Goal: Task Accomplishment & Management: Use online tool/utility

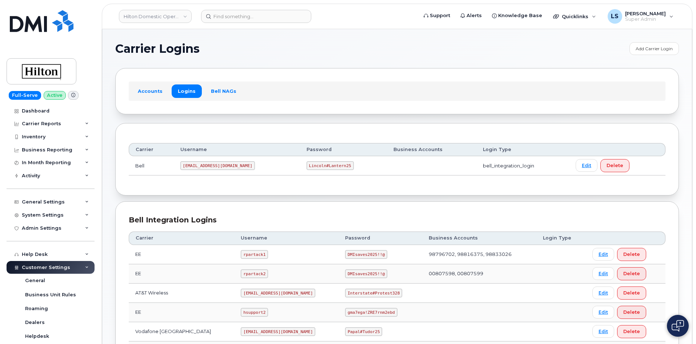
click at [307, 166] on code "Lincoln#Lantern25" at bounding box center [330, 165] width 47 height 9
click at [222, 175] on td "[EMAIL_ADDRESS][DOMAIN_NAME]" at bounding box center [237, 165] width 126 height 19
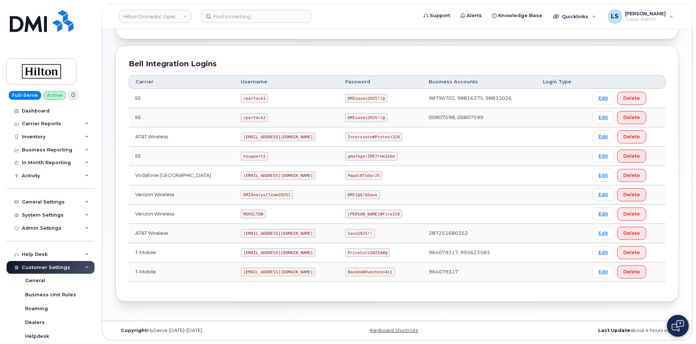
click at [352, 210] on code "[PERSON_NAME]#Fire318" at bounding box center [373, 214] width 57 height 9
click at [355, 215] on code "[PERSON_NAME]#Fire318" at bounding box center [373, 214] width 57 height 9
copy code "[PERSON_NAME]#Fire318"
